Goal: Task Accomplishment & Management: Manage account settings

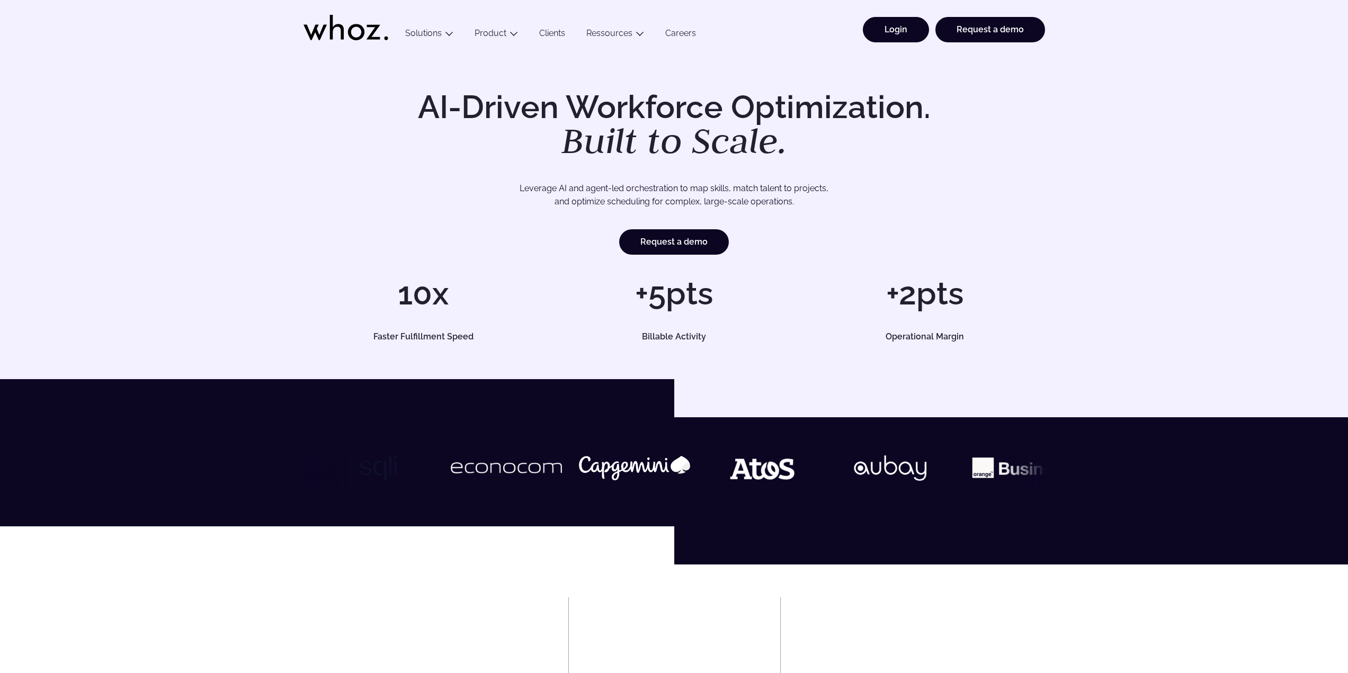
click at [894, 26] on link "Login" at bounding box center [896, 29] width 66 height 25
click at [883, 32] on link "Login" at bounding box center [896, 29] width 66 height 25
click at [899, 35] on link "Login" at bounding box center [896, 29] width 66 height 25
